Goal: Communication & Community: Participate in discussion

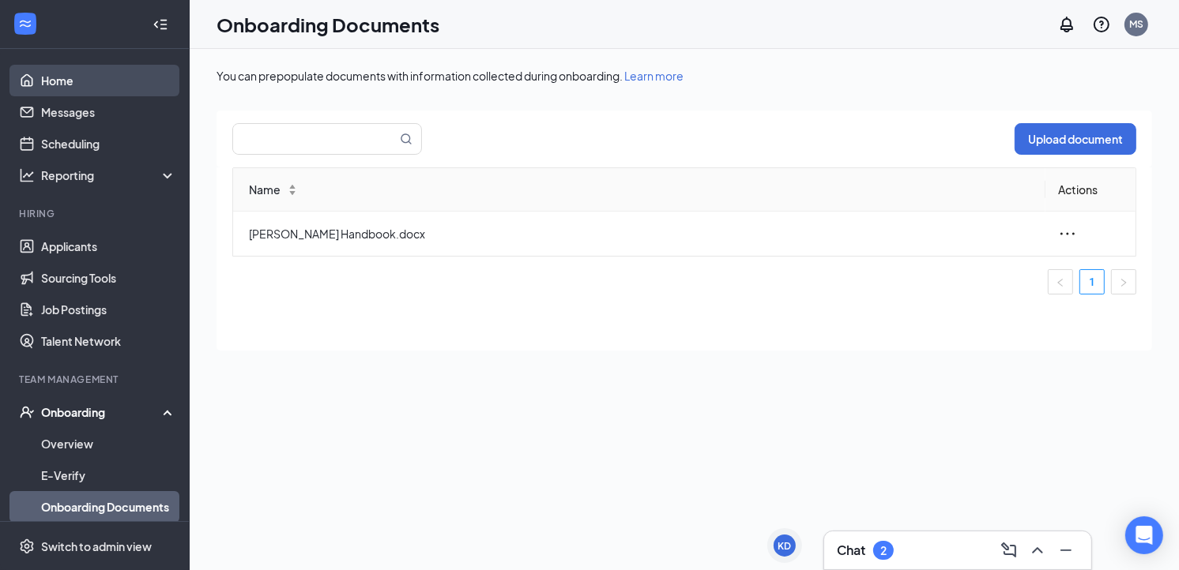
click at [51, 73] on link "Home" at bounding box center [108, 81] width 135 height 32
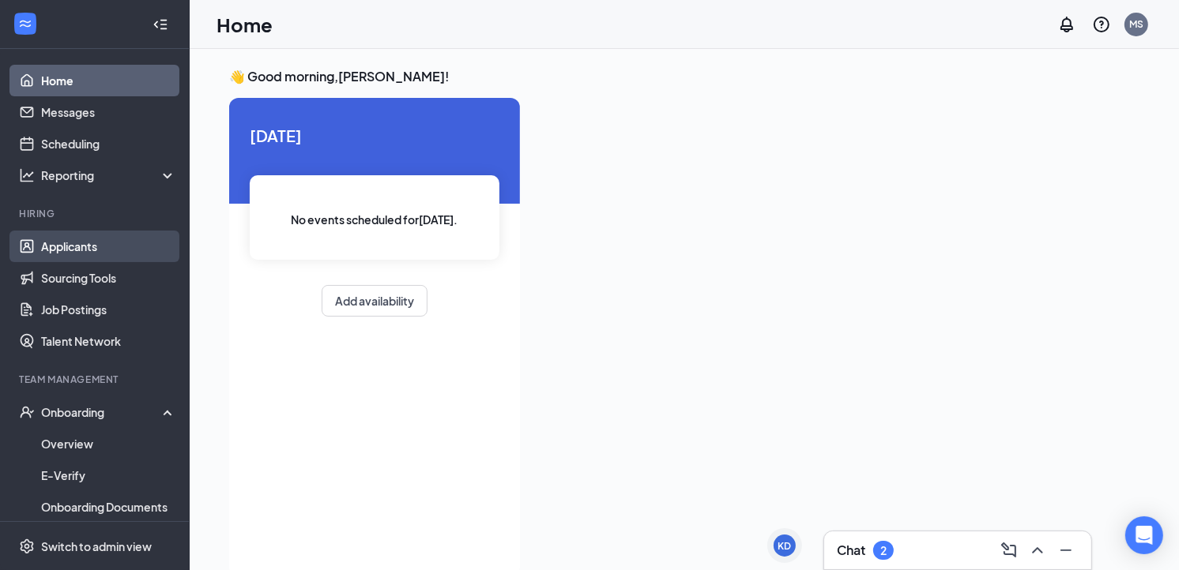
click at [72, 248] on link "Applicants" at bounding box center [108, 247] width 135 height 32
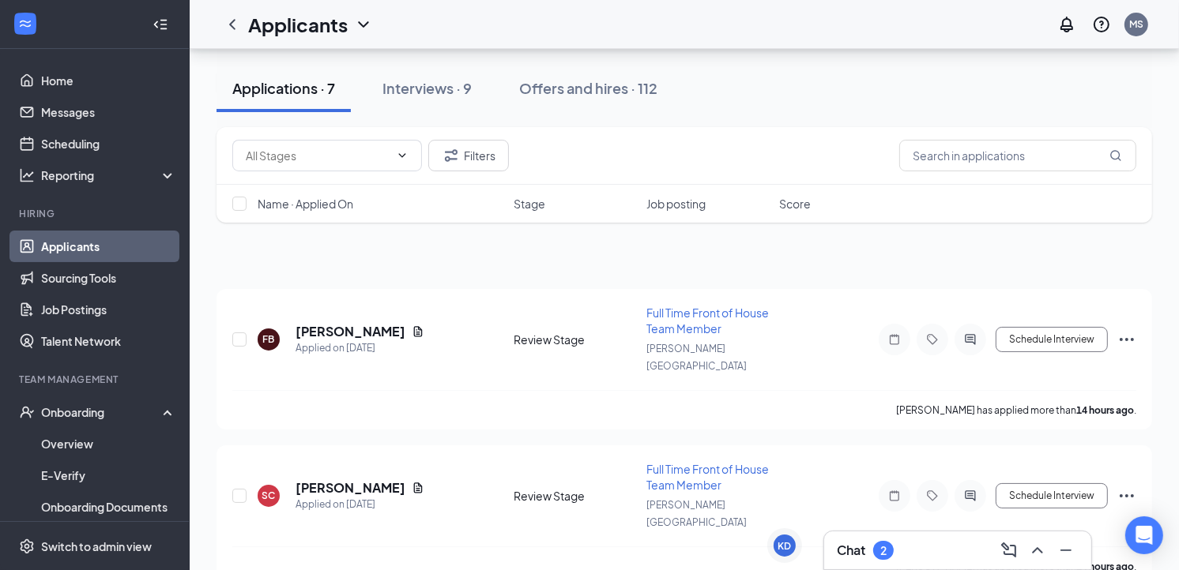
scroll to position [209, 0]
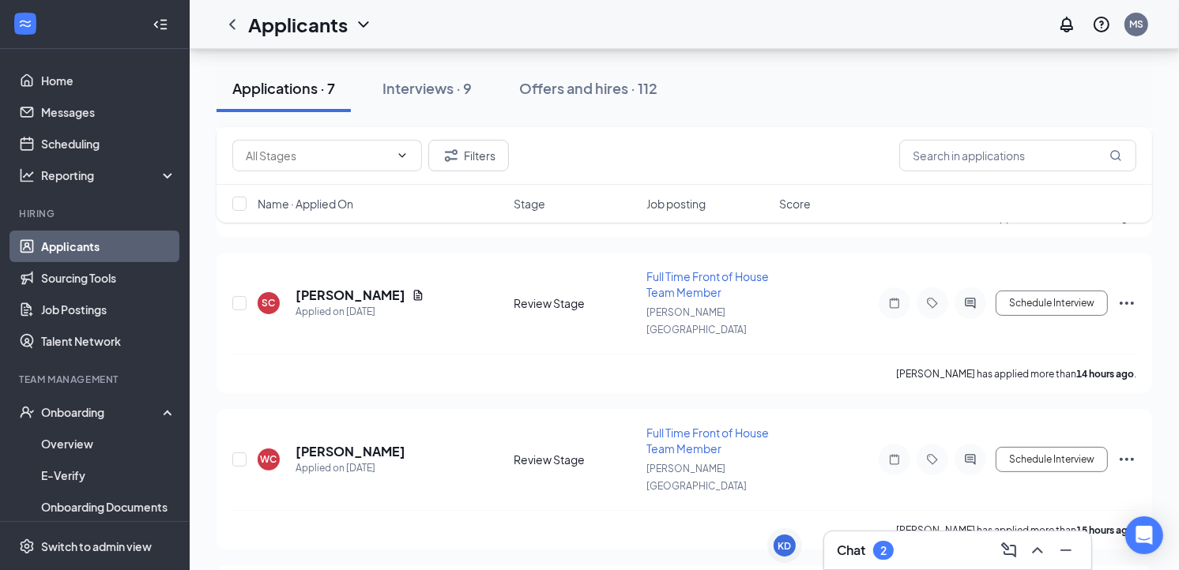
click at [895, 547] on div "Chat 2" at bounding box center [958, 550] width 242 height 25
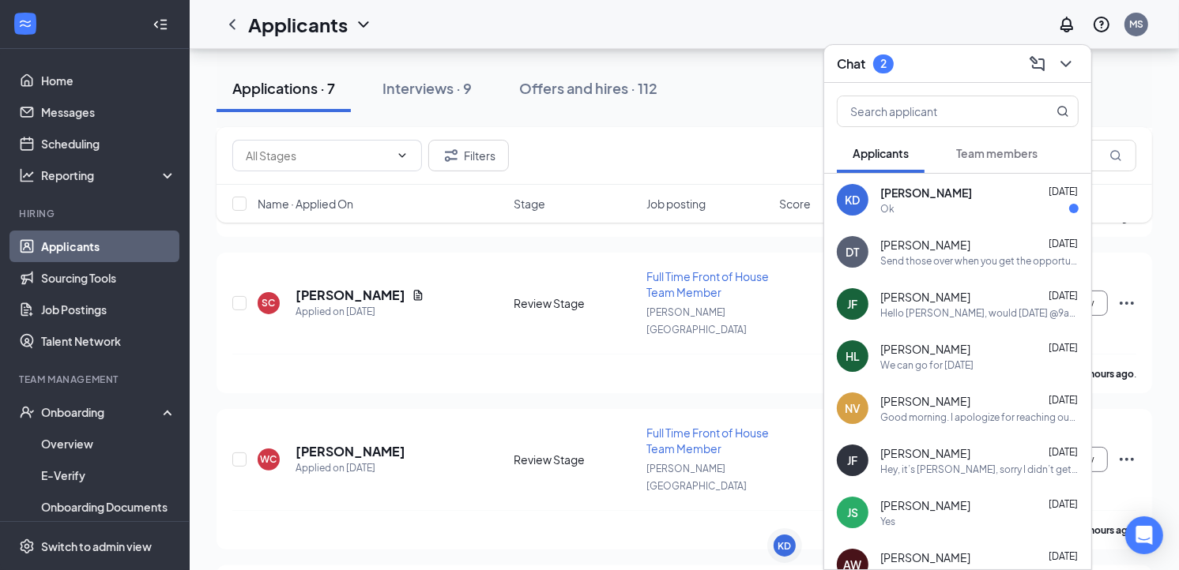
click at [907, 200] on div "[PERSON_NAME] [DATE] Ok" at bounding box center [979, 200] width 198 height 31
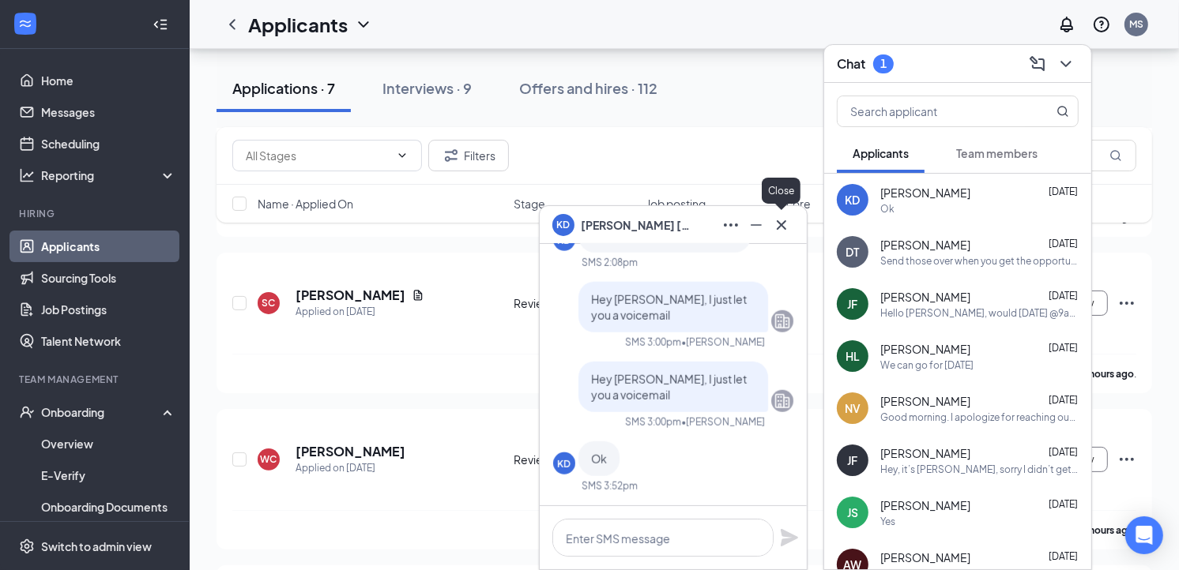
click at [780, 220] on icon "Cross" at bounding box center [781, 225] width 19 height 19
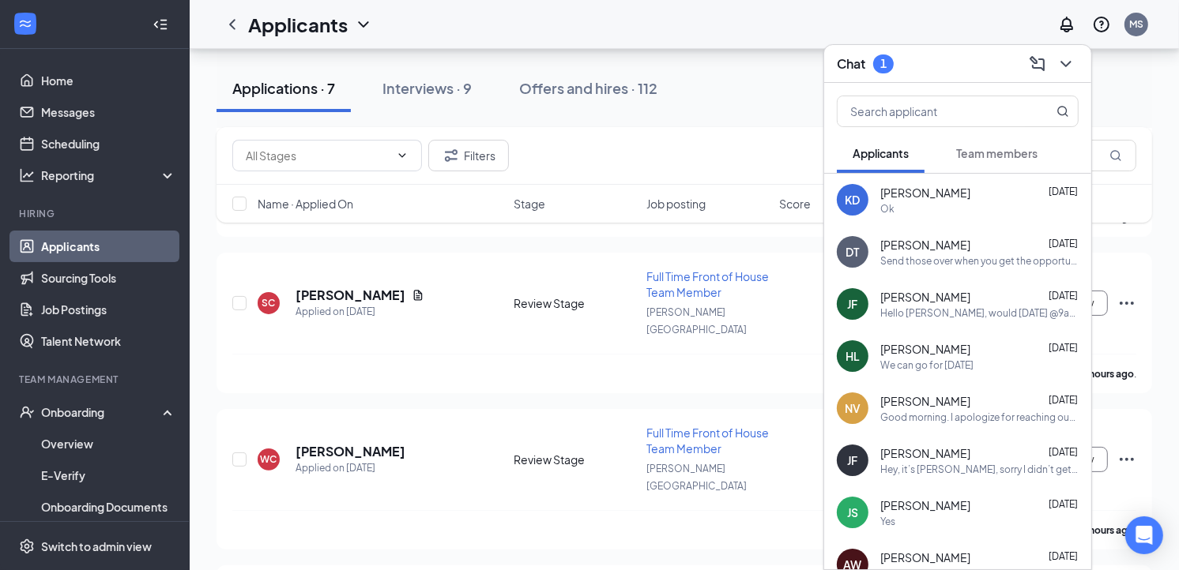
click at [980, 148] on span "Team members" at bounding box center [996, 153] width 81 height 14
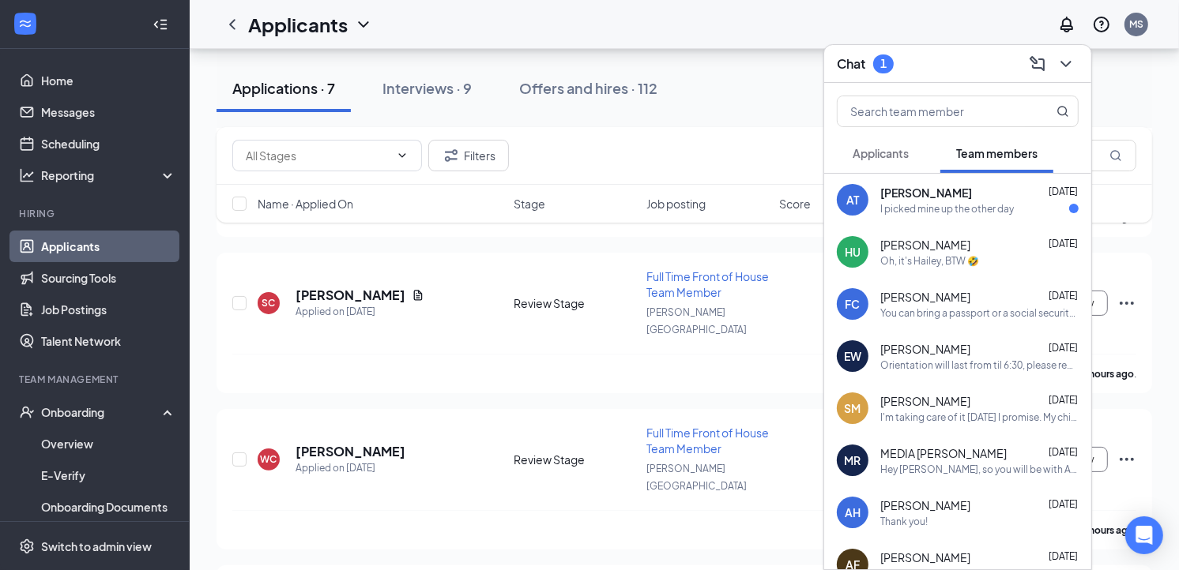
click at [936, 202] on div "I picked mine up the other day" at bounding box center [947, 208] width 134 height 13
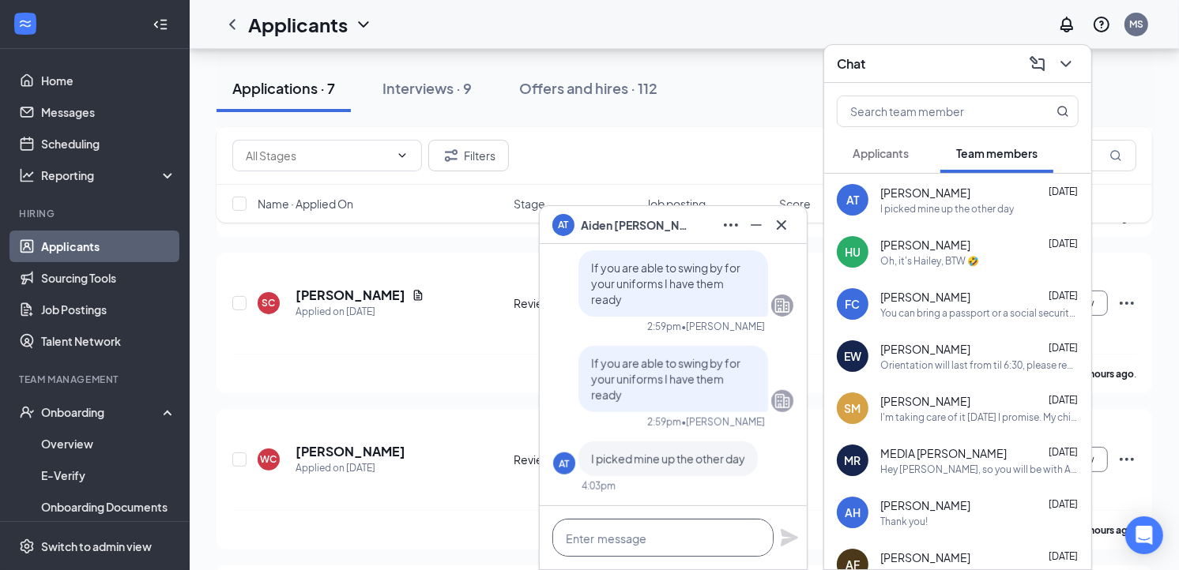
click at [645, 532] on textarea at bounding box center [662, 538] width 221 height 38
type textarea "Perfect"
click at [788, 536] on icon "Plane" at bounding box center [788, 537] width 17 height 17
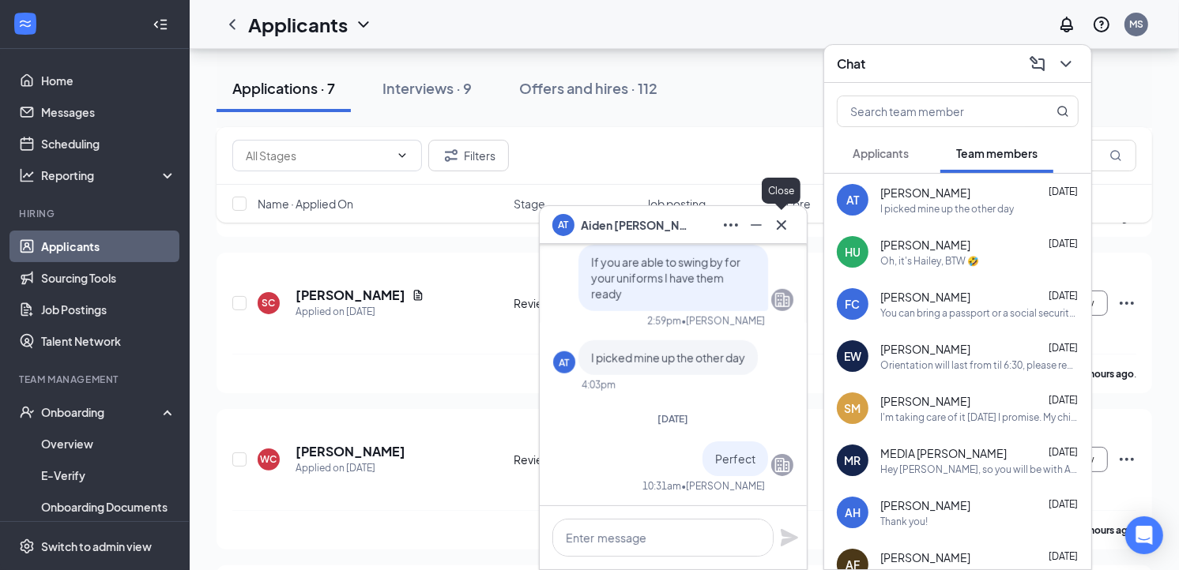
click at [784, 216] on icon "Cross" at bounding box center [781, 225] width 19 height 19
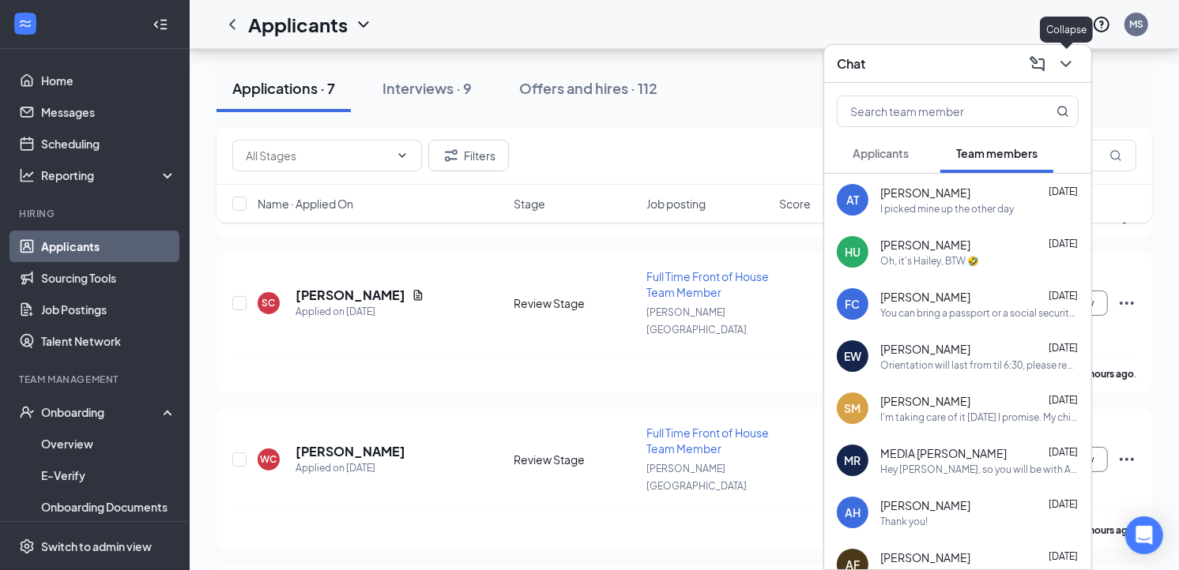
click at [1070, 63] on icon "ChevronDown" at bounding box center [1065, 64] width 19 height 19
